Goal: Use online tool/utility: Utilize a website feature to perform a specific function

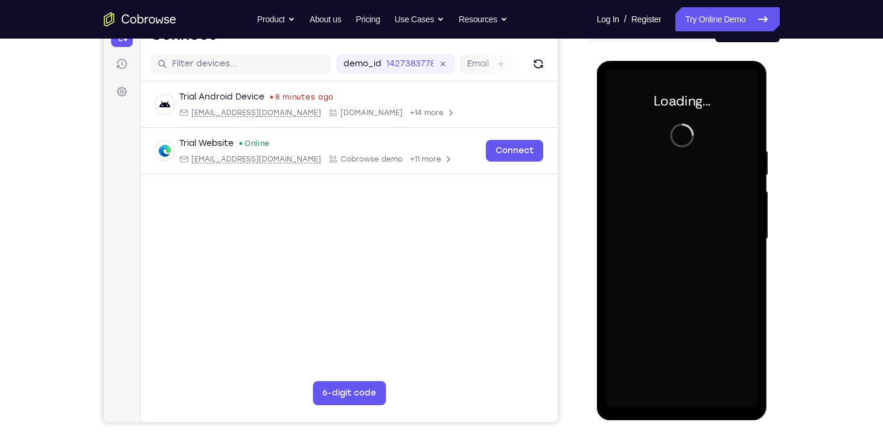
scroll to position [139, 0]
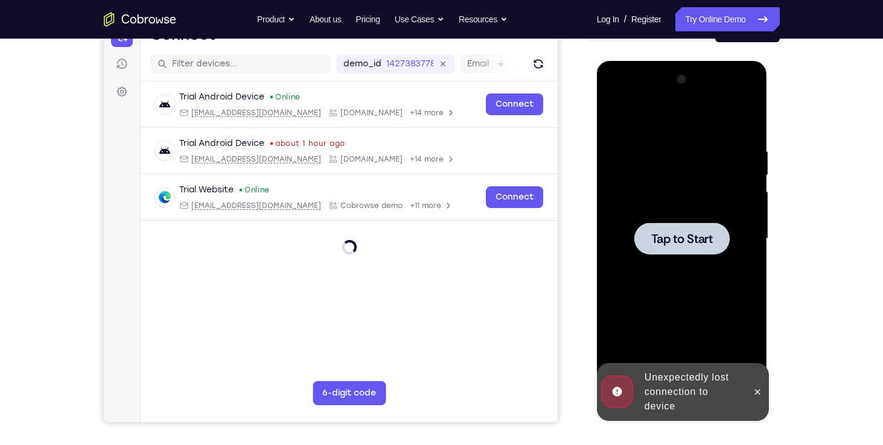
click at [663, 234] on span "Tap to Start" at bounding box center [682, 239] width 62 height 12
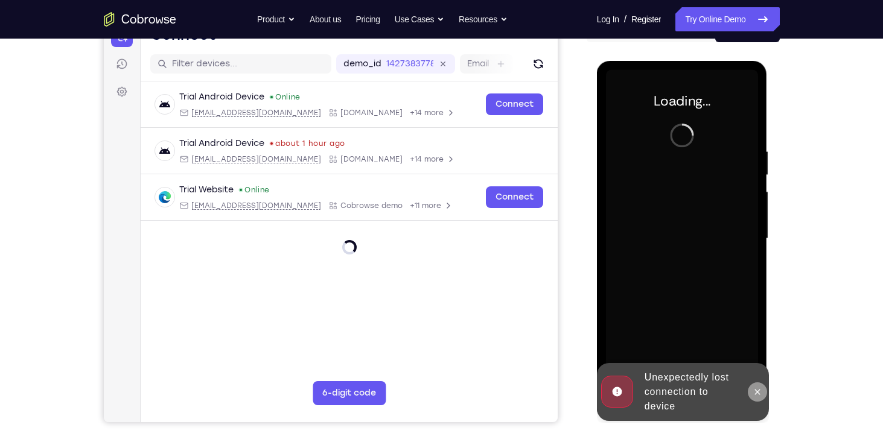
click at [759, 391] on icon at bounding box center [758, 392] width 10 height 10
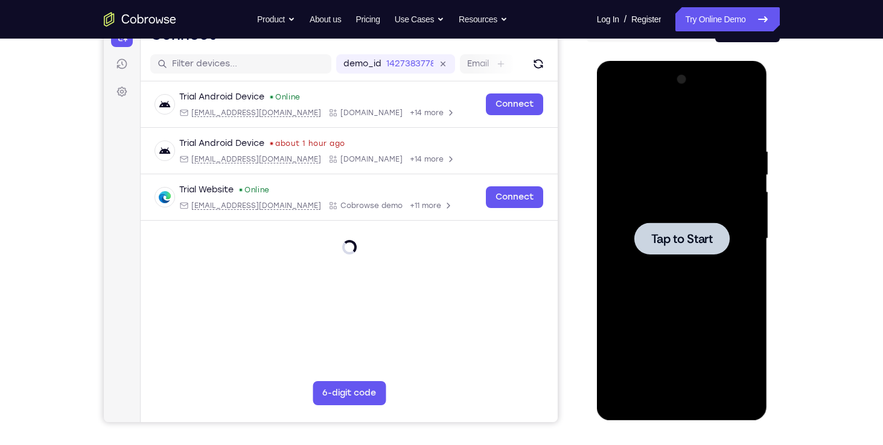
click at [668, 240] on span "Tap to Start" at bounding box center [682, 239] width 62 height 12
click at [668, 241] on span "Tap to Start" at bounding box center [682, 239] width 62 height 12
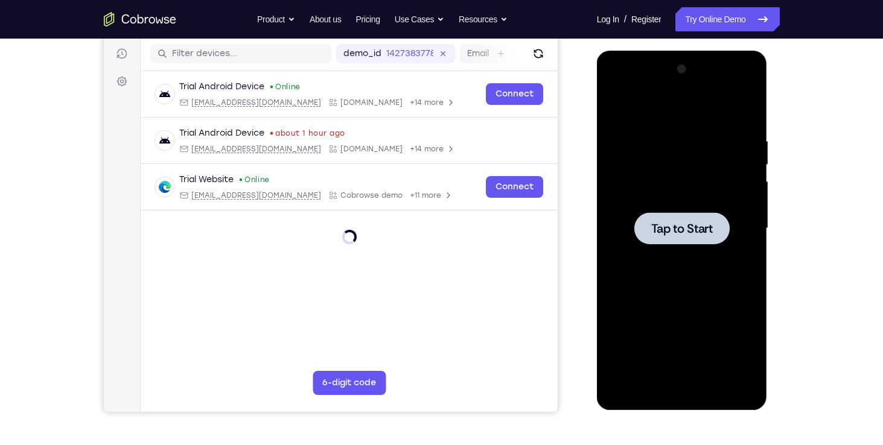
scroll to position [150, 0]
click at [665, 225] on span "Tap to Start" at bounding box center [682, 228] width 62 height 12
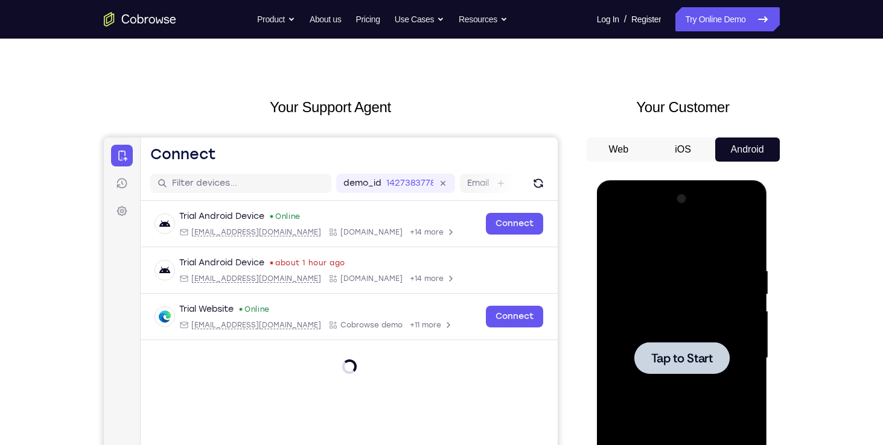
scroll to position [17, 0]
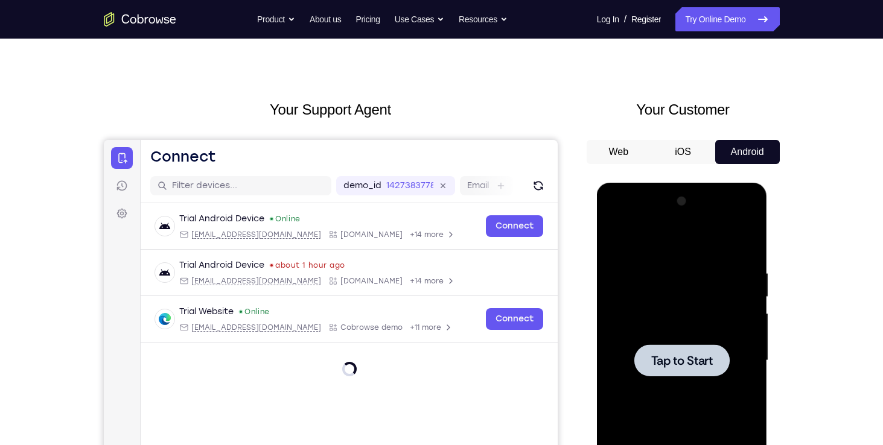
click at [682, 152] on button "iOS" at bounding box center [683, 152] width 65 height 24
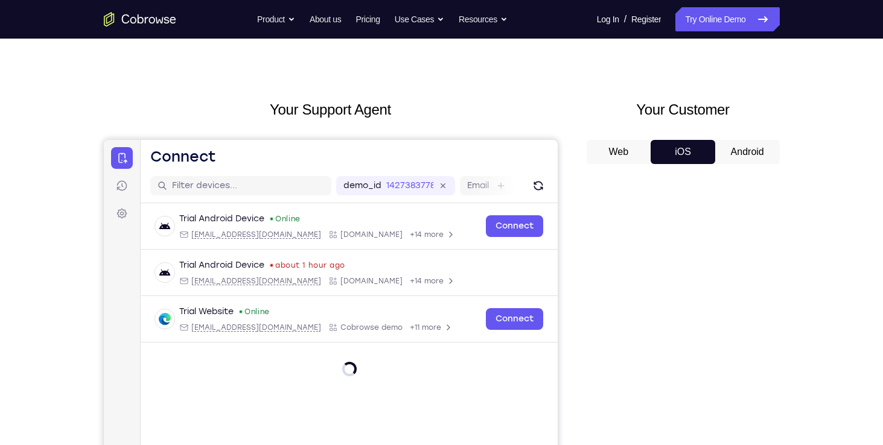
click at [736, 148] on button "Android" at bounding box center [747, 152] width 65 height 24
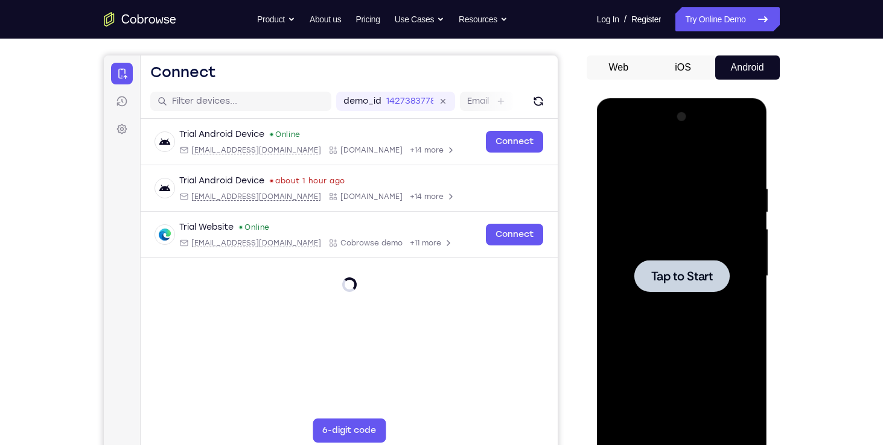
scroll to position [101, 0]
click at [687, 270] on span "Tap to Start" at bounding box center [682, 276] width 62 height 12
click at [629, 71] on button "Web" at bounding box center [619, 68] width 65 height 24
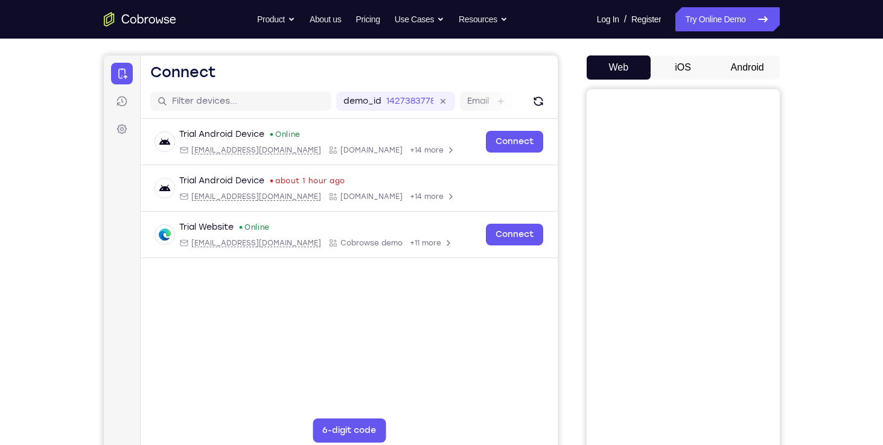
click at [727, 70] on button "Android" at bounding box center [747, 68] width 65 height 24
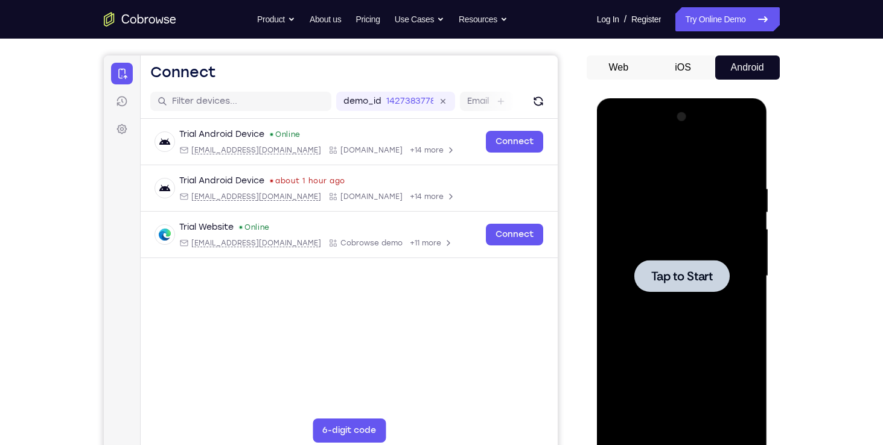
click at [692, 65] on button "iOS" at bounding box center [683, 68] width 65 height 24
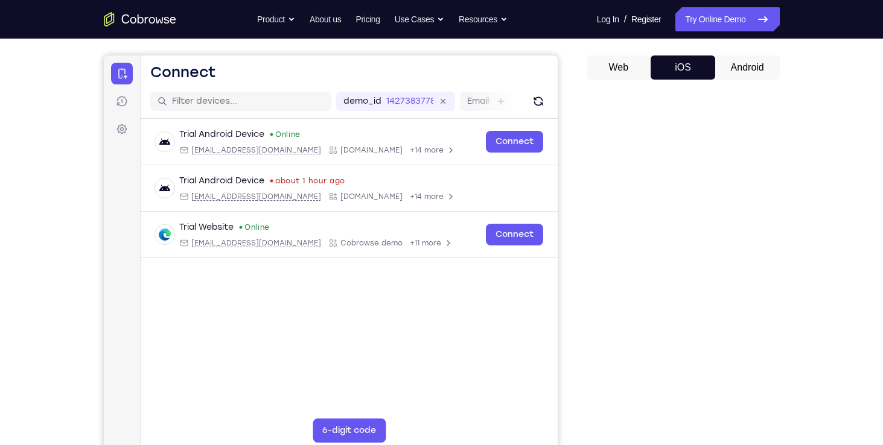
click at [724, 69] on button "Android" at bounding box center [747, 68] width 65 height 24
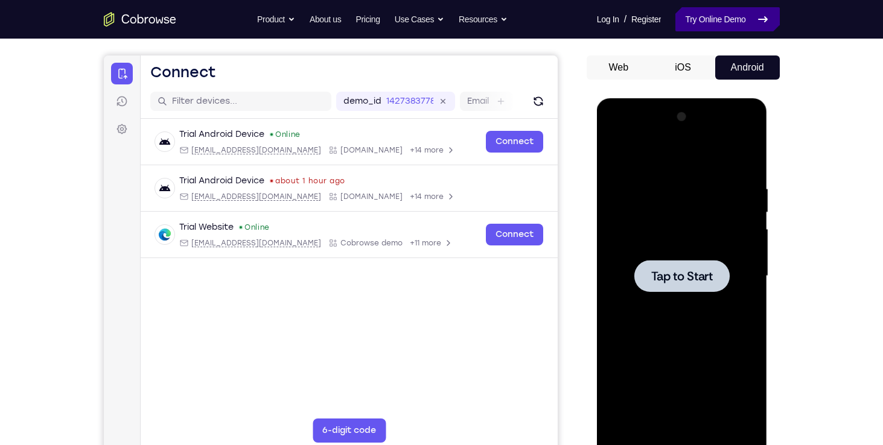
click at [713, 22] on link "Try Online Demo" at bounding box center [727, 19] width 104 height 24
click at [643, 256] on div at bounding box center [682, 276] width 152 height 338
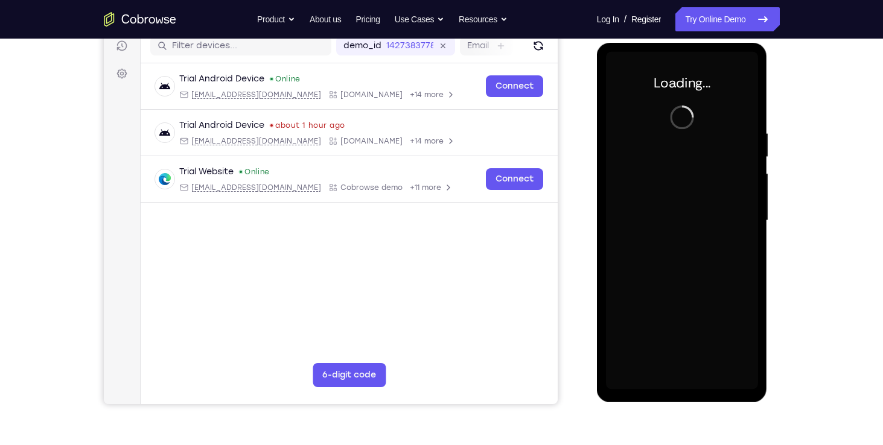
scroll to position [158, 0]
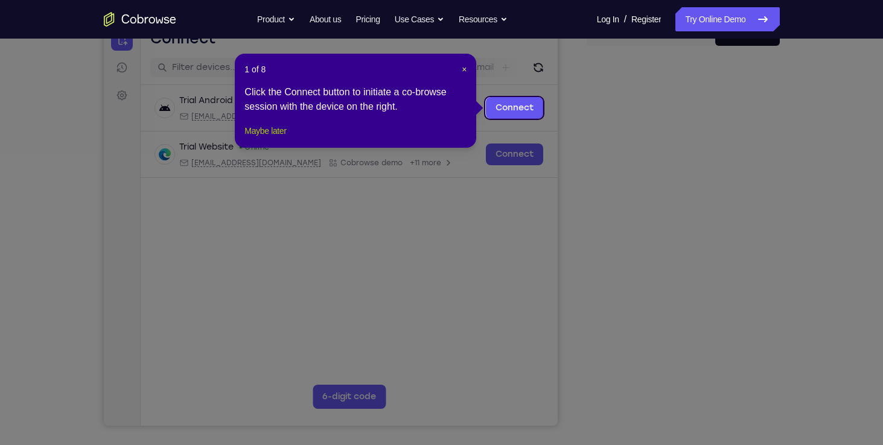
click at [266, 138] on button "Maybe later" at bounding box center [265, 131] width 42 height 14
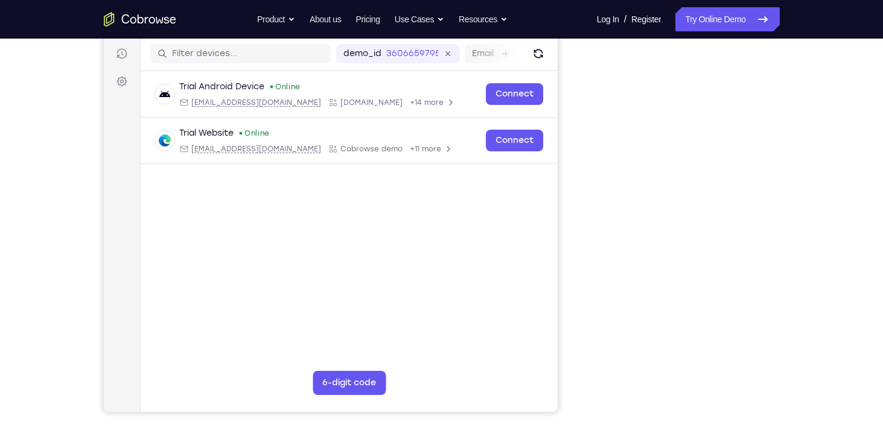
scroll to position [144, 0]
